Goal: Task Accomplishment & Management: Use online tool/utility

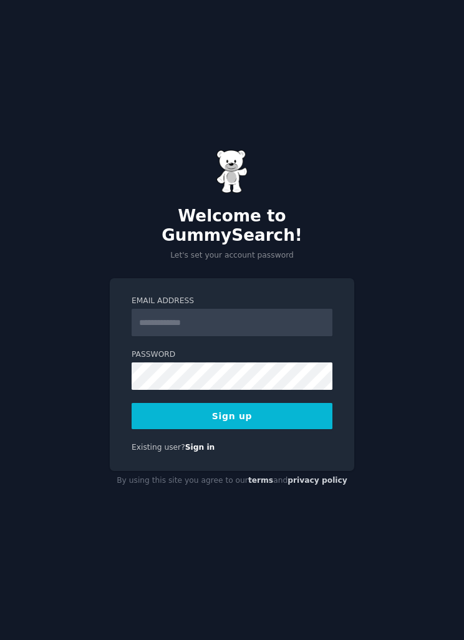
click at [199, 336] on input "Email Address" at bounding box center [232, 322] width 201 height 27
click at [228, 336] on input "**********" at bounding box center [232, 322] width 201 height 27
type input "**********"
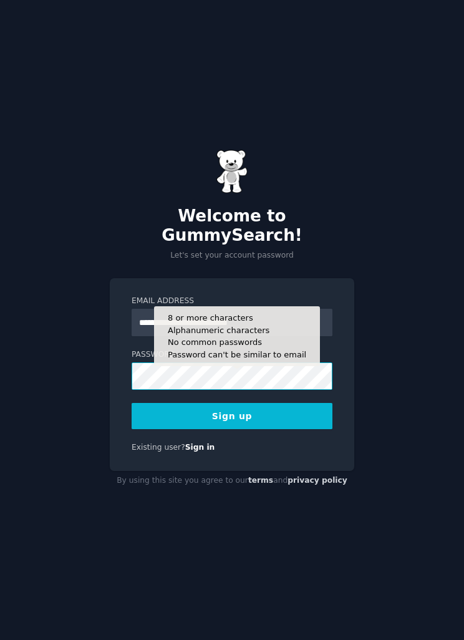
click at [232, 426] on button "Sign up" at bounding box center [232, 416] width 201 height 26
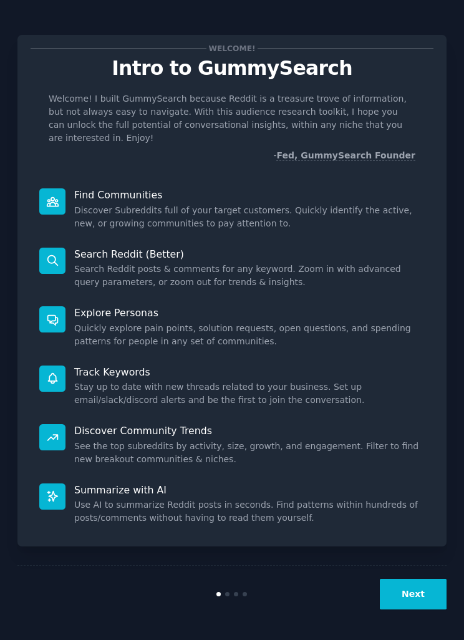
click at [416, 610] on button "Next" at bounding box center [413, 594] width 67 height 31
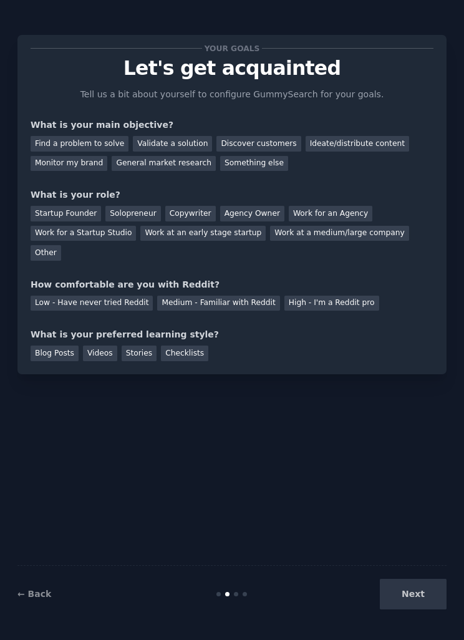
click at [85, 142] on div "Find a problem to solve" at bounding box center [80, 144] width 98 height 16
click at [182, 145] on div "Validate a solution" at bounding box center [172, 144] width 79 height 16
click at [100, 148] on div "Find a problem to solve" at bounding box center [80, 144] width 98 height 16
click at [180, 148] on div "Validate a solution" at bounding box center [172, 144] width 79 height 16
click at [109, 145] on div "Find a problem to solve" at bounding box center [80, 144] width 98 height 16
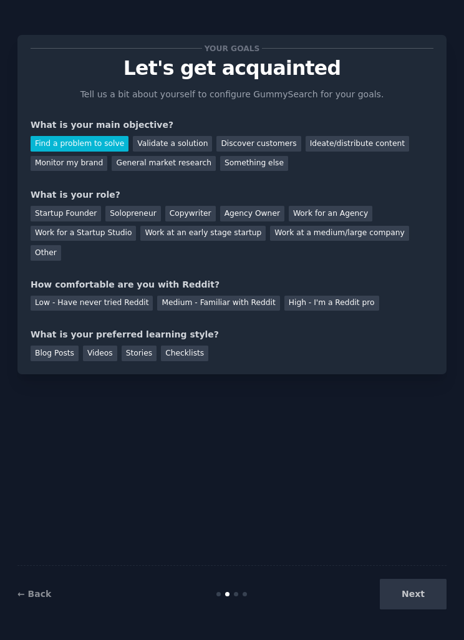
click at [127, 215] on div "Solopreneur" at bounding box center [132, 214] width 55 height 16
click at [192, 236] on div "Work at an early stage startup" at bounding box center [202, 234] width 125 height 16
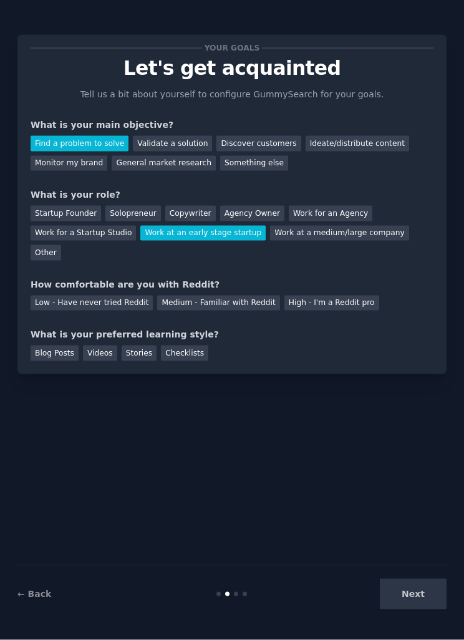
scroll to position [41, 0]
click at [190, 346] on div "Checklists" at bounding box center [184, 354] width 47 height 16
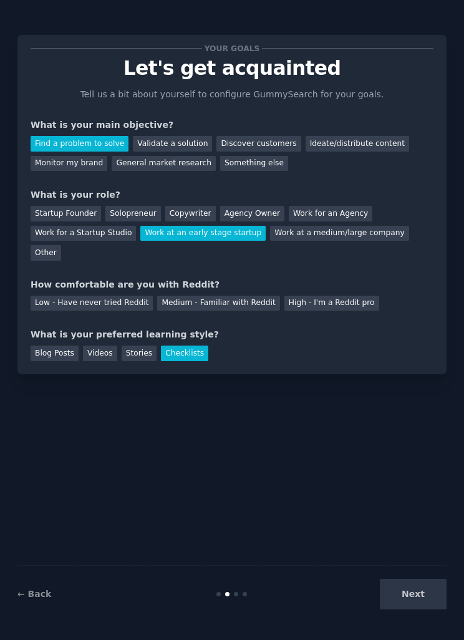
click at [412, 590] on div "Next" at bounding box center [375, 594] width 143 height 31
click at [416, 610] on div "Next" at bounding box center [375, 594] width 143 height 31
click at [412, 610] on div "Next" at bounding box center [375, 594] width 143 height 31
click at [418, 610] on div "Next" at bounding box center [375, 594] width 143 height 31
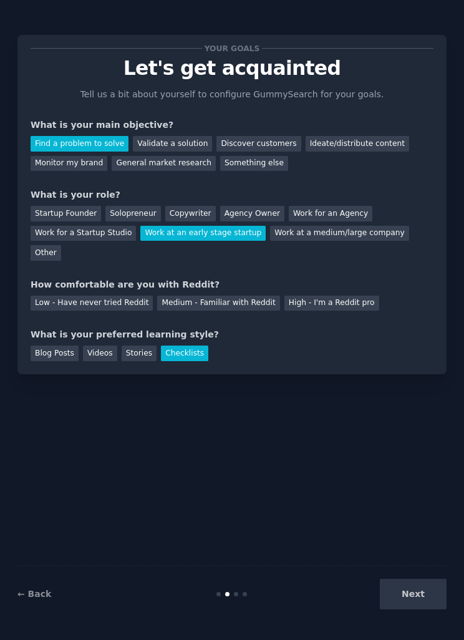
click at [419, 610] on div "Next" at bounding box center [375, 594] width 143 height 31
click at [191, 296] on div "Medium - Familiar with Reddit" at bounding box center [218, 304] width 122 height 16
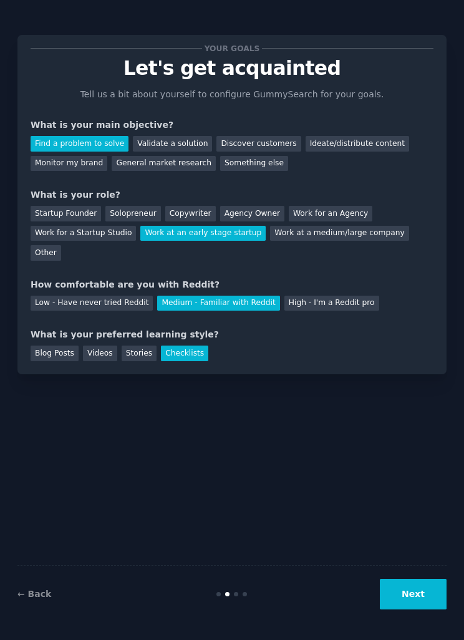
click at [414, 610] on button "Next" at bounding box center [413, 594] width 67 height 31
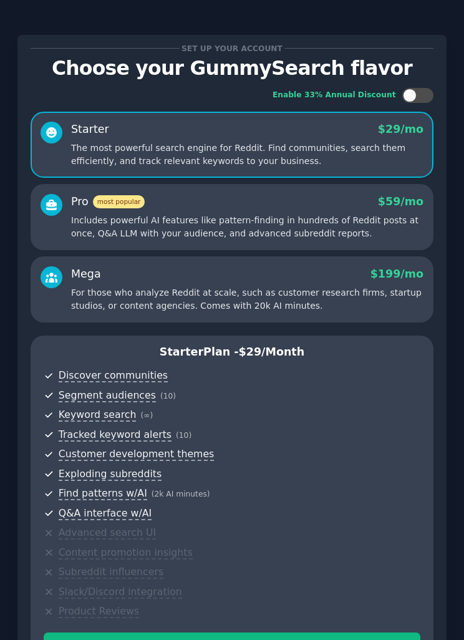
click at [416, 89] on div at bounding box center [418, 95] width 31 height 15
click at [424, 97] on div at bounding box center [426, 96] width 14 height 14
checkbox input "false"
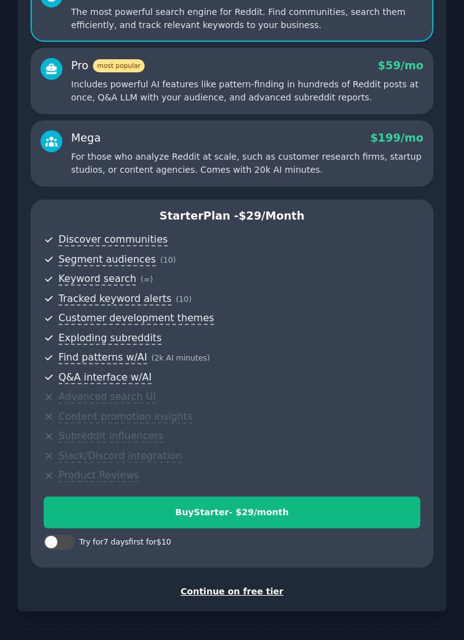
scroll to position [136, 0]
click at [242, 585] on div "Continue on free tier" at bounding box center [232, 591] width 403 height 13
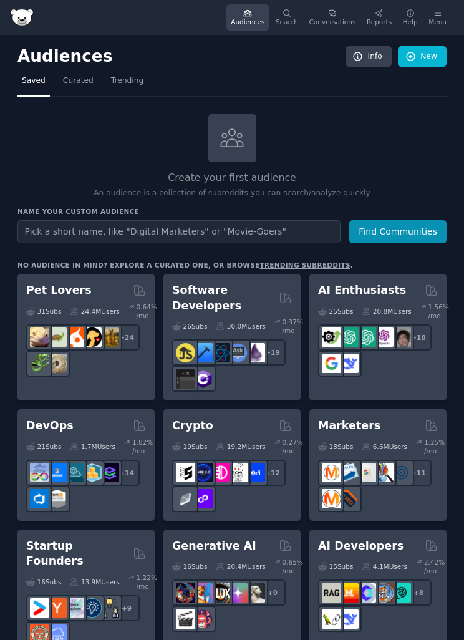
click at [164, 234] on input "text" at bounding box center [178, 231] width 323 height 23
type input "Lorawan"
click at [418, 230] on button "Find Communities" at bounding box center [397, 231] width 97 height 23
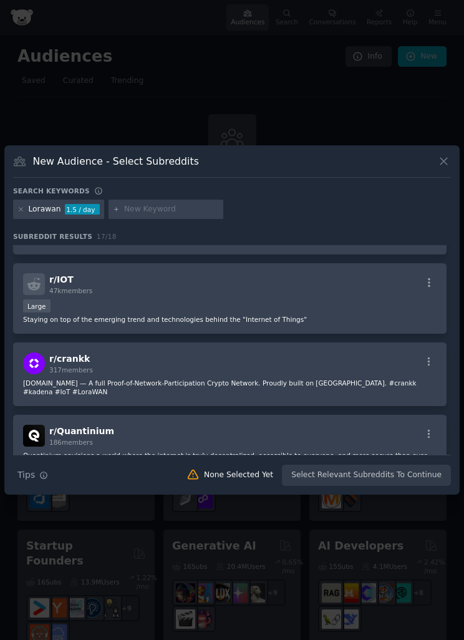
scroll to position [526, 0]
click at [280, 315] on div "Large" at bounding box center [230, 307] width 414 height 16
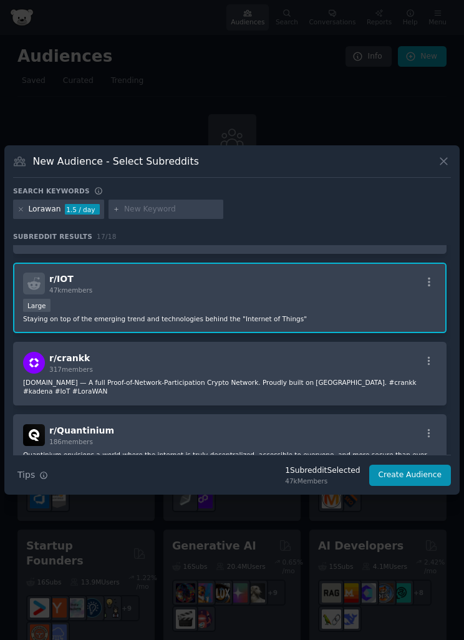
click at [243, 323] on p "Staying on top of the emerging trend and technologies behind the "Internet of T…" at bounding box center [230, 319] width 414 height 9
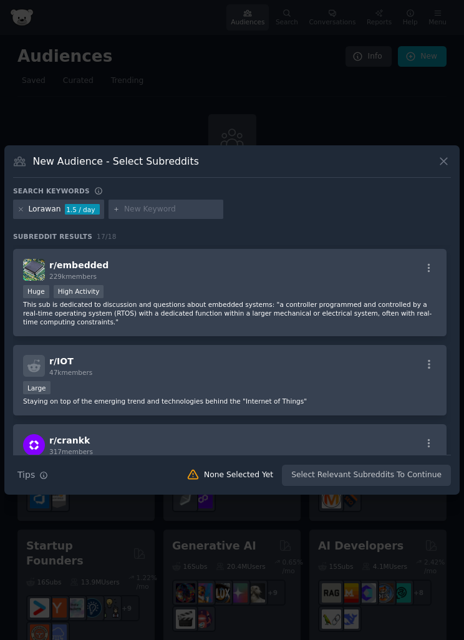
scroll to position [414, 0]
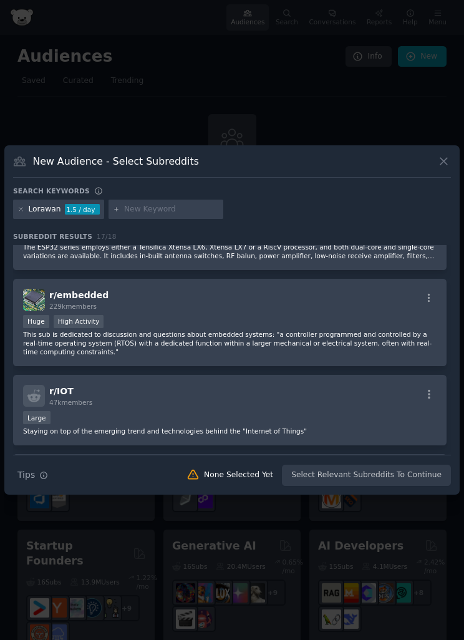
click at [225, 331] on div "Huge High Activity" at bounding box center [230, 323] width 414 height 16
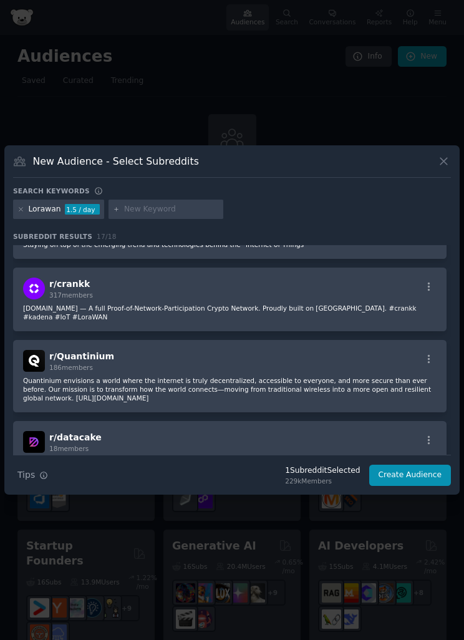
scroll to position [580, 0]
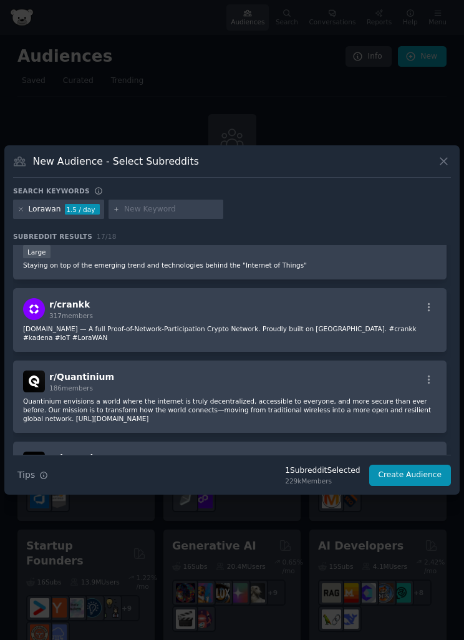
click at [260, 320] on div "r/ crankk 317 members" at bounding box center [230, 309] width 414 height 22
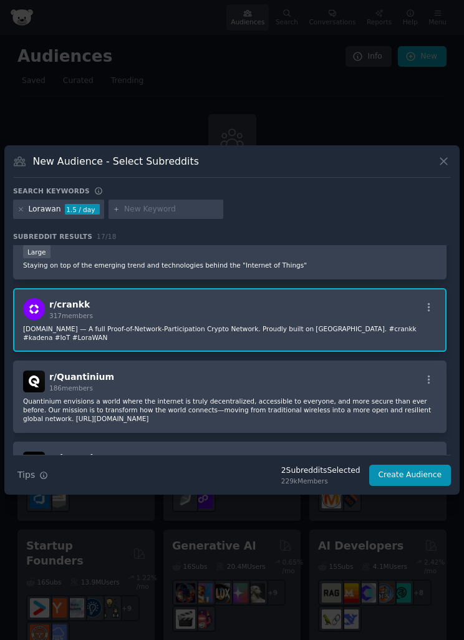
click at [422, 317] on div at bounding box center [430, 309] width 16 height 15
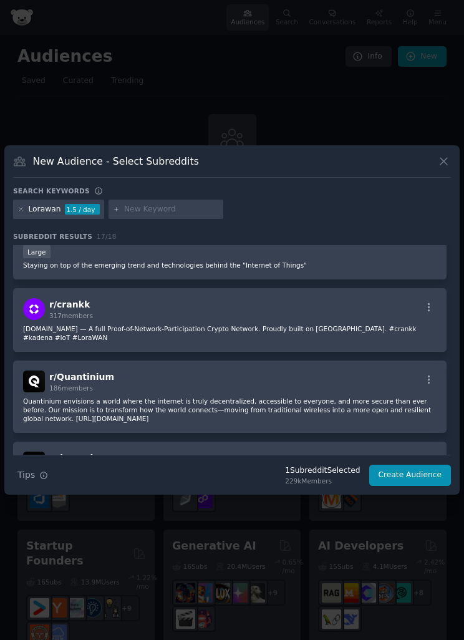
click at [414, 320] on div "r/ crankk 317 members" at bounding box center [230, 309] width 414 height 22
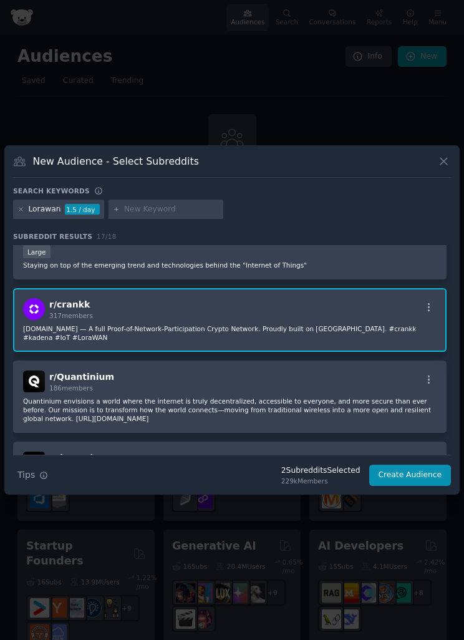
click at [346, 404] on p "Quantinium envisions a world where the internet is truly decentralized, accessi…" at bounding box center [230, 410] width 414 height 26
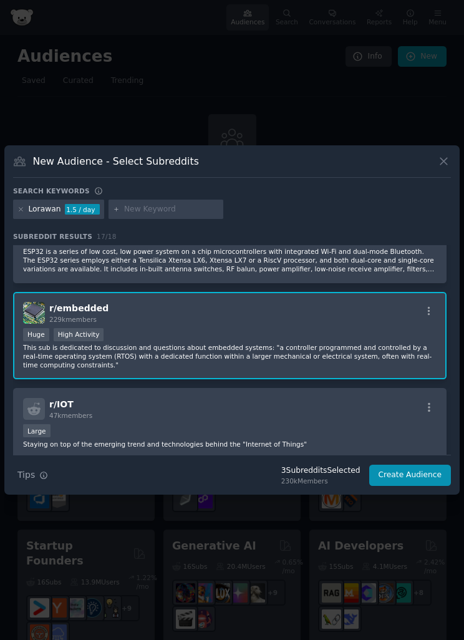
scroll to position [394, 0]
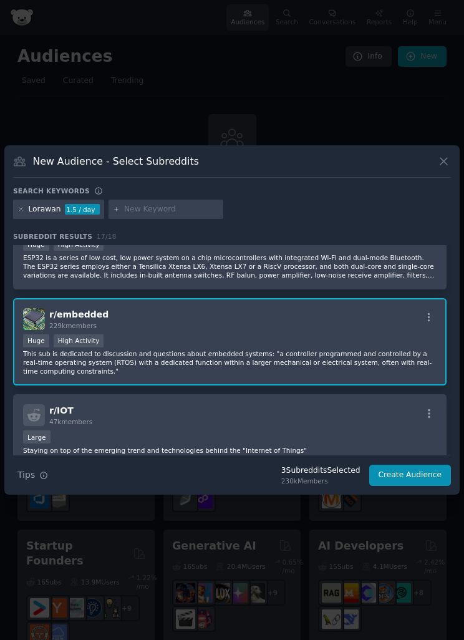
click at [326, 345] on div "r/ embedded 229k members Huge High Activity This sub is dedicated to discussion…" at bounding box center [230, 342] width 434 height 88
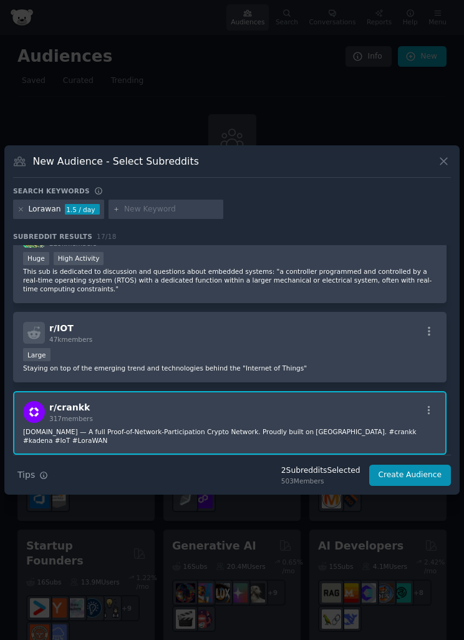
scroll to position [480, 0]
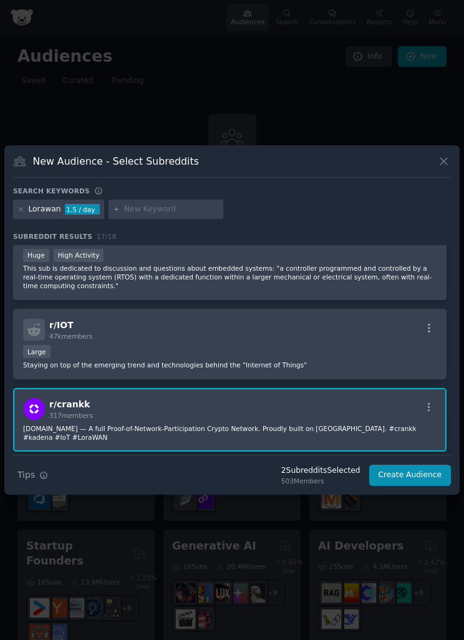
click at [252, 359] on div "Large" at bounding box center [230, 353] width 414 height 16
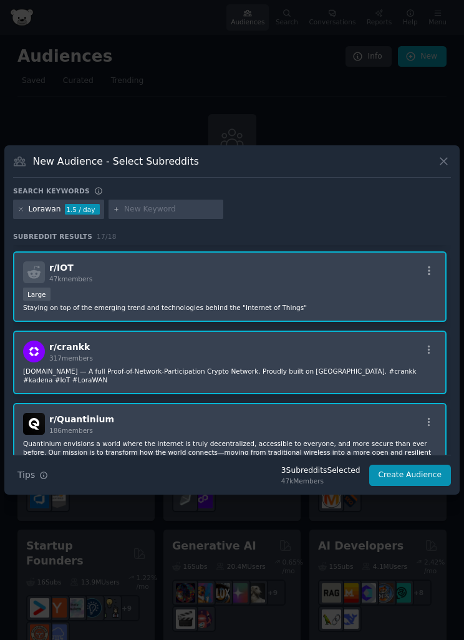
scroll to position [543, 0]
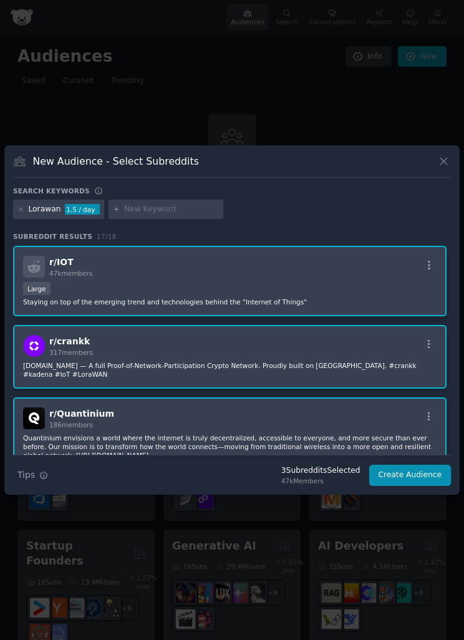
click at [253, 371] on div "r/ crankk 317 members Crankk.io — A full Proof-of-Network-Participation Crypto …" at bounding box center [230, 357] width 434 height 64
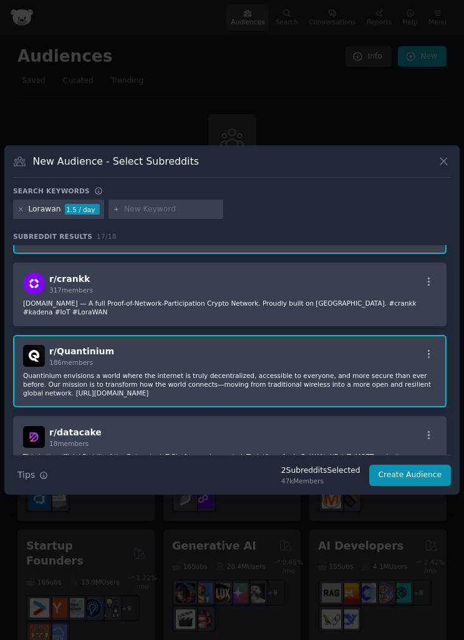
scroll to position [607, 0]
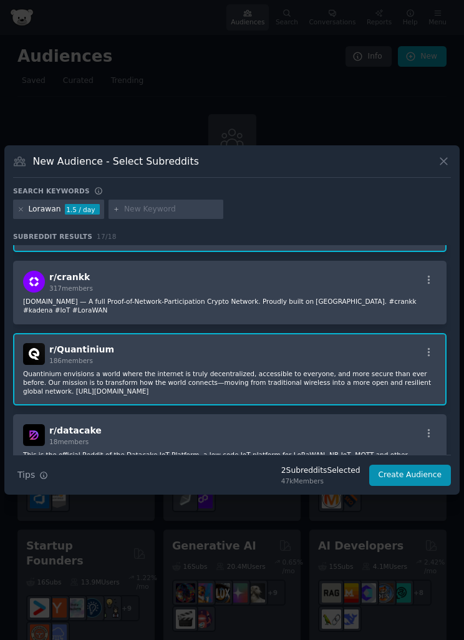
click at [250, 383] on p "Quantinium envisions a world where the internet is truly decentralized, accessi…" at bounding box center [230, 382] width 414 height 26
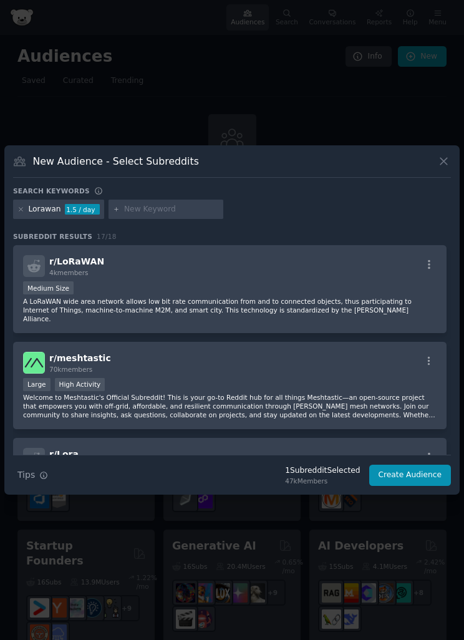
scroll to position [0, 0]
click at [262, 297] on div "Medium Size" at bounding box center [230, 289] width 414 height 16
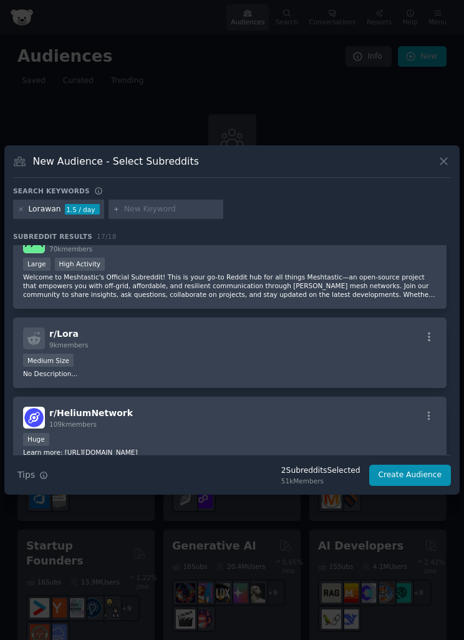
scroll to position [121, 0]
click at [252, 369] on div "Medium Size" at bounding box center [230, 361] width 414 height 16
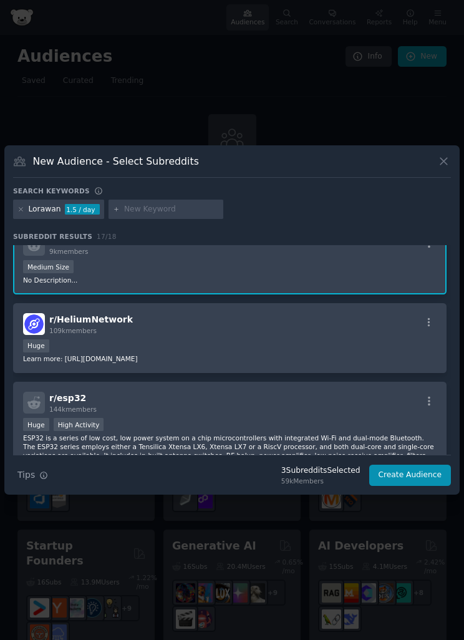
scroll to position [215, 0]
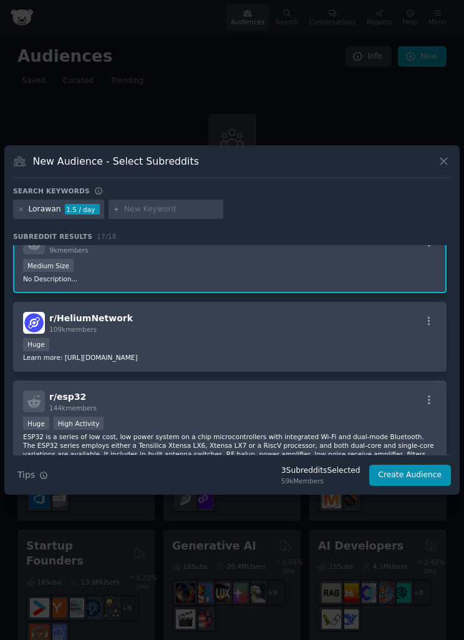
click at [255, 349] on div "r/ HeliumNetwork 109k members Huge Learn more: https://linktr.ee/heliumnetwork" at bounding box center [230, 337] width 434 height 71
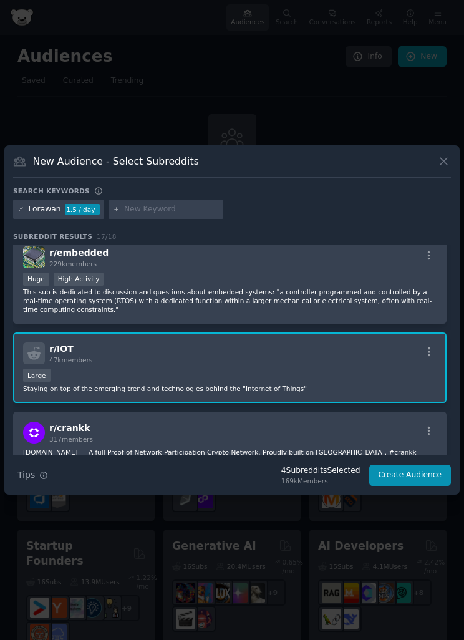
scroll to position [457, 0]
click at [411, 486] on button "Create Audience" at bounding box center [410, 475] width 82 height 21
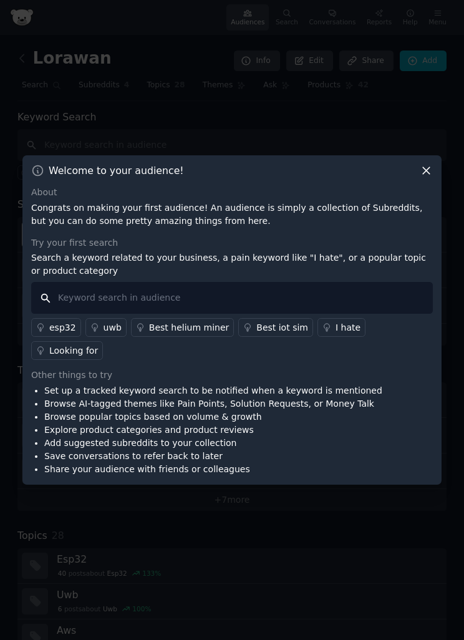
click at [116, 314] on input "text" at bounding box center [232, 298] width 402 height 32
type input "Adoption"
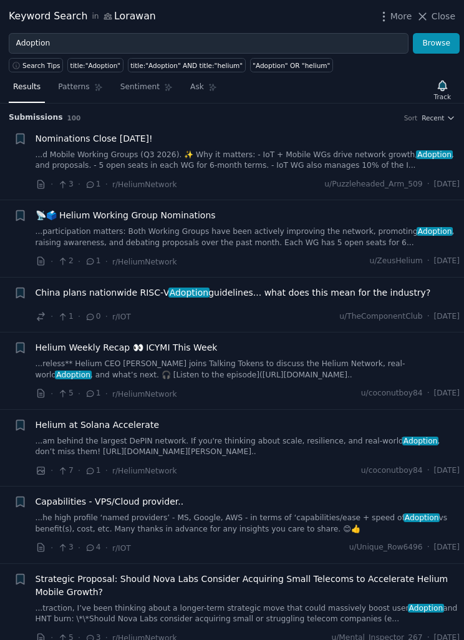
click at [81, 88] on span "Patterns" at bounding box center [73, 87] width 31 height 11
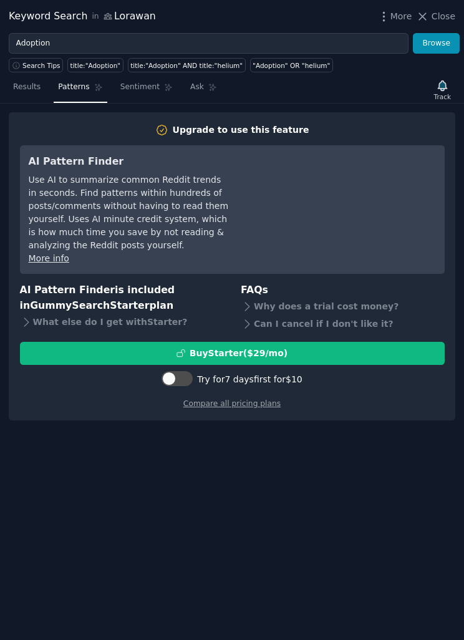
click at [145, 89] on span "Sentiment" at bounding box center [139, 87] width 39 height 11
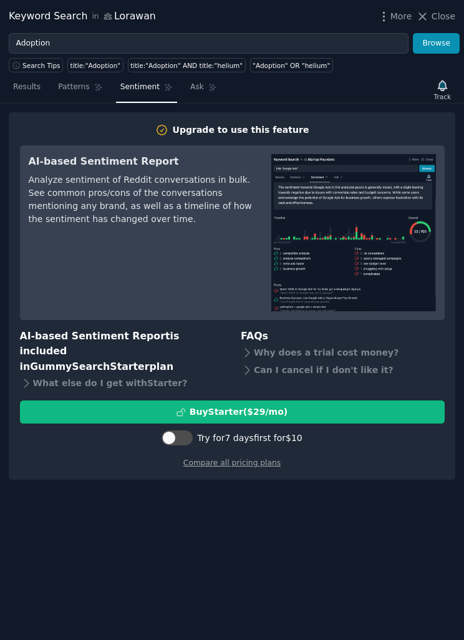
click at [26, 85] on span "Results" at bounding box center [26, 87] width 27 height 11
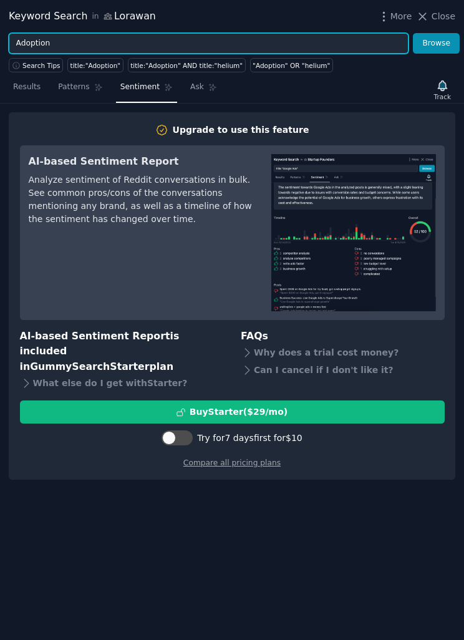
click at [99, 42] on input "Adoption" at bounding box center [209, 43] width 400 height 21
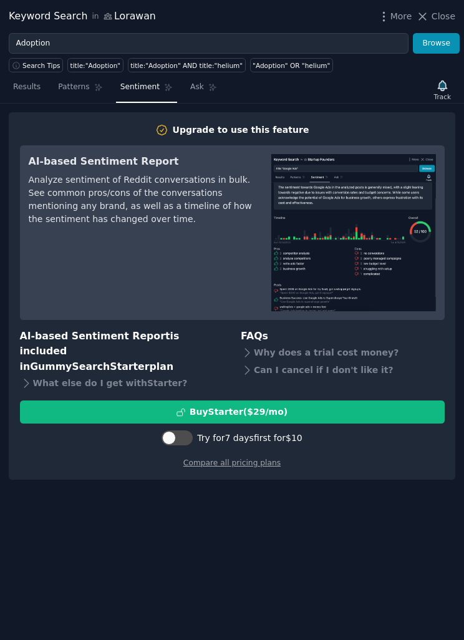
click at [428, 16] on icon at bounding box center [422, 16] width 13 height 13
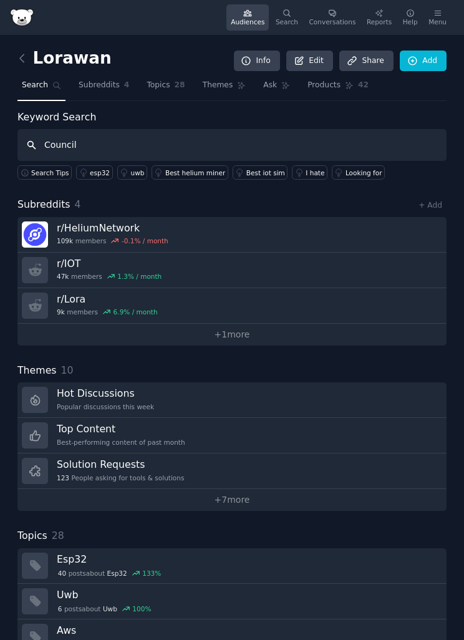
type input "Council"
